Goal: Task Accomplishment & Management: Use online tool/utility

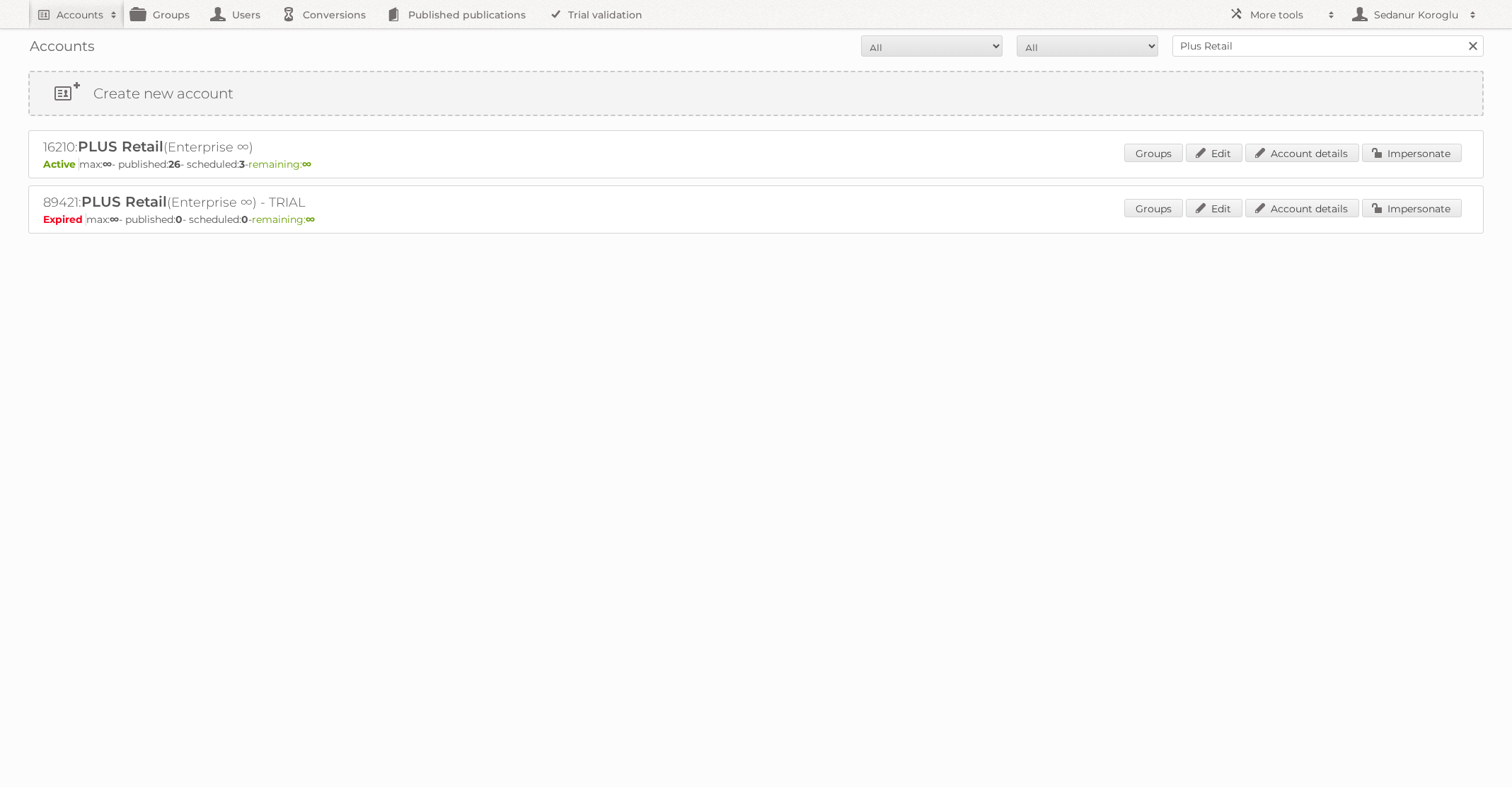
click at [1109, 42] on form "All Active Expired Pending All Paid Trials Self service Plus Retail Search" at bounding box center [756, 46] width 1456 height 21
type input "HEMA"
click at [1462, 36] on input "Search" at bounding box center [1472, 46] width 21 height 21
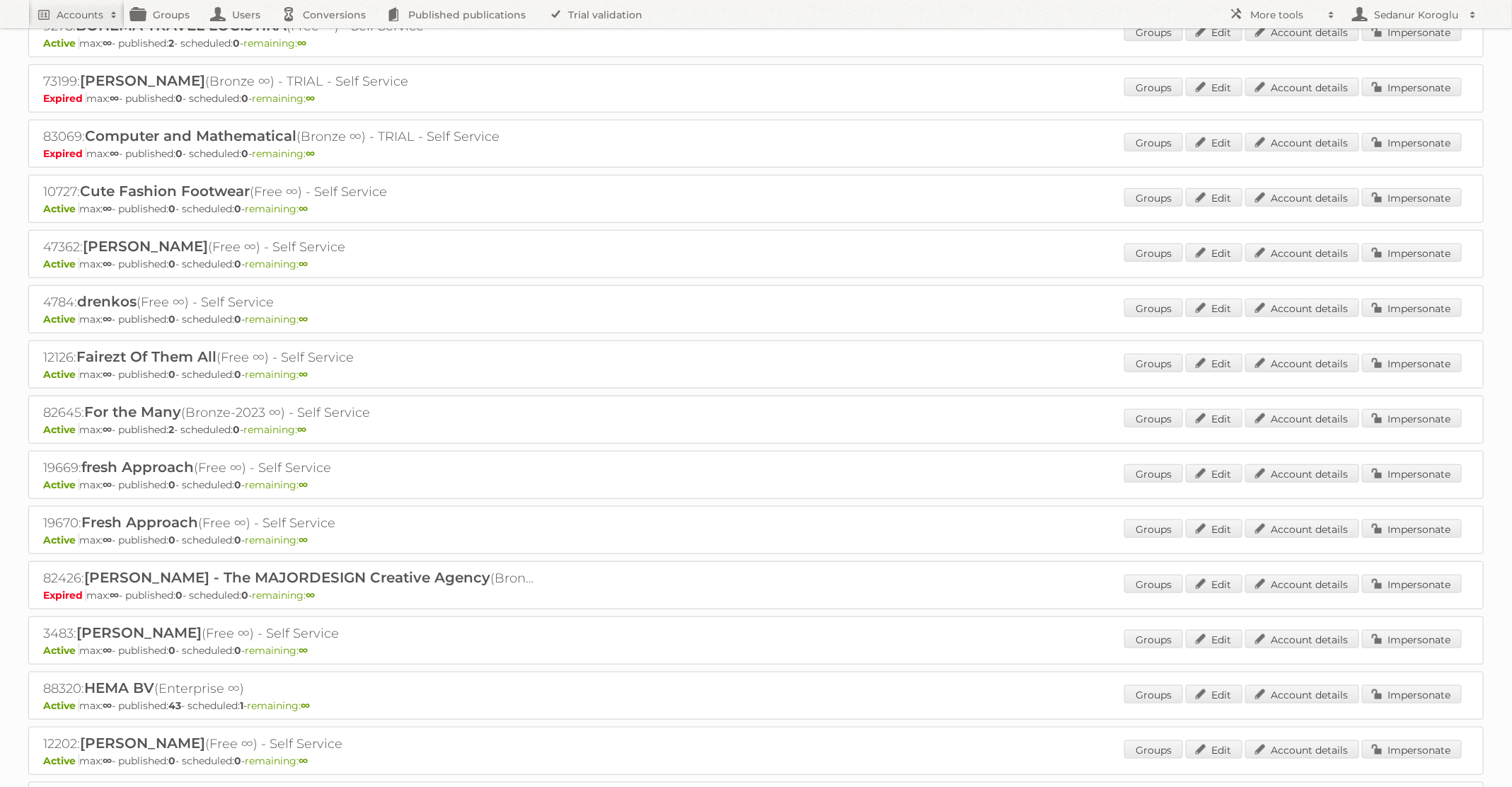
scroll to position [521, 0]
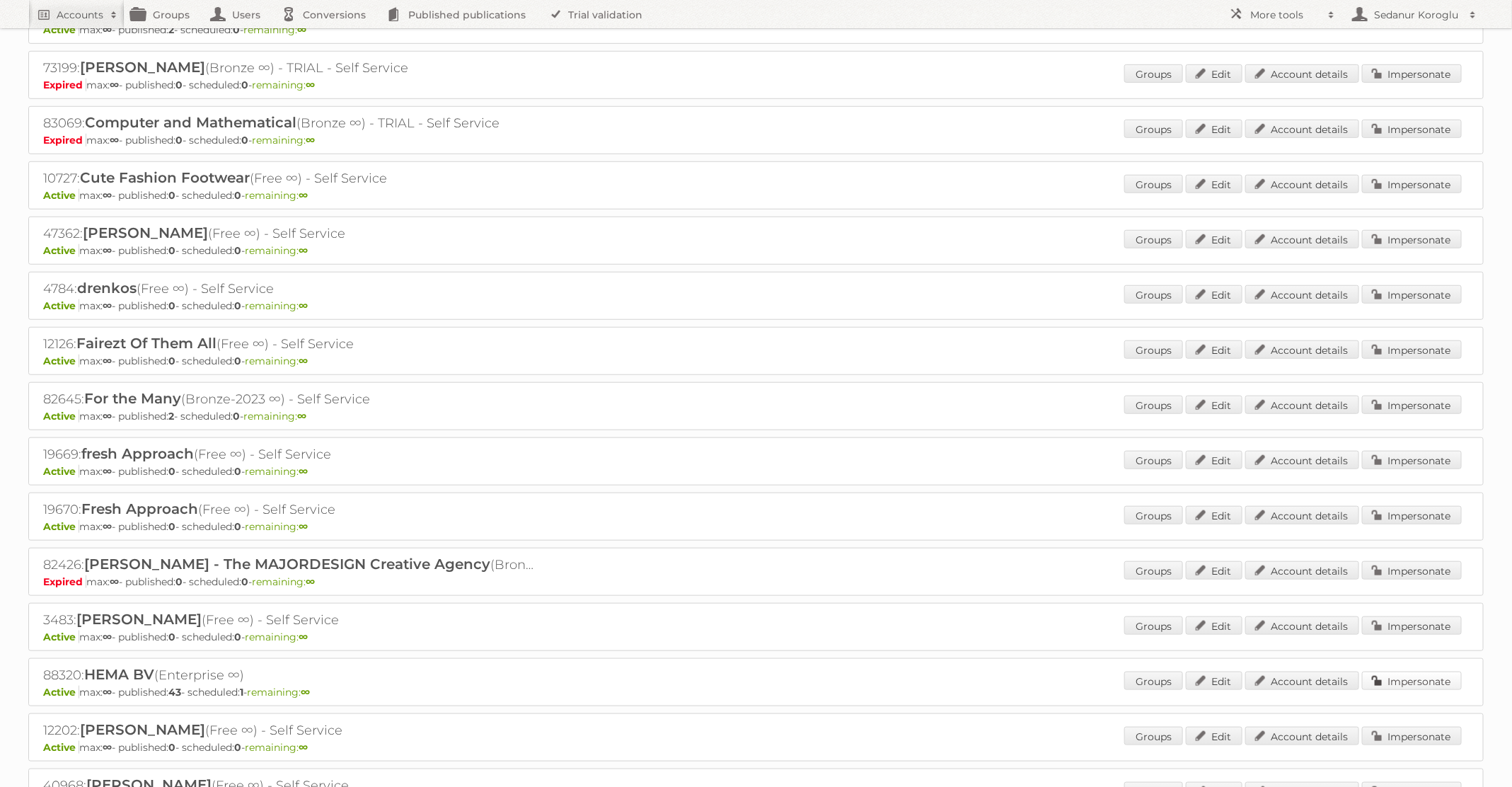
click at [1414, 672] on link "Impersonate" at bounding box center [1412, 681] width 100 height 18
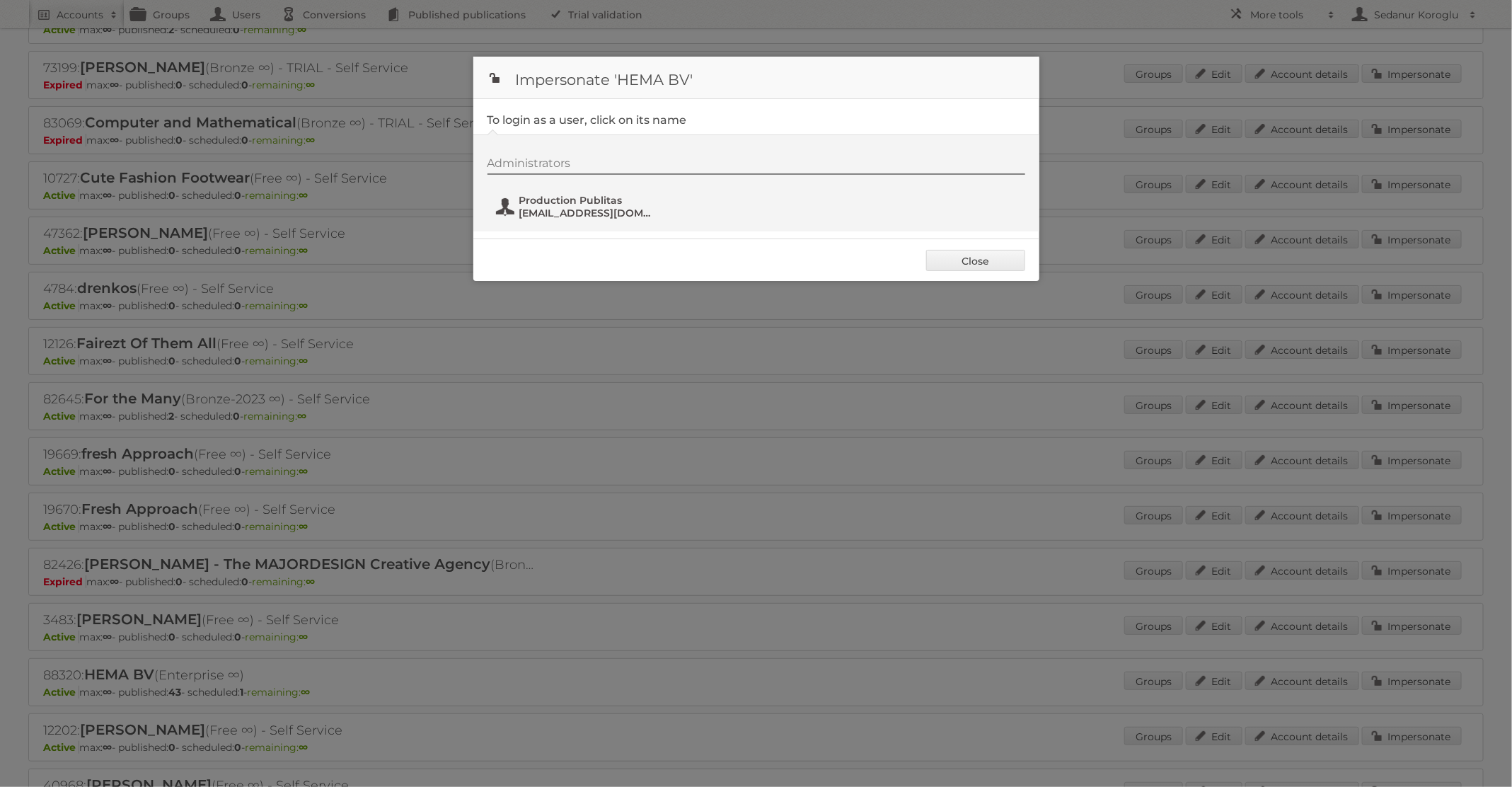
click at [579, 214] on span "[EMAIL_ADDRESS][DOMAIN_NAME]" at bounding box center [587, 213] width 137 height 13
